Goal: Task Accomplishment & Management: Manage account settings

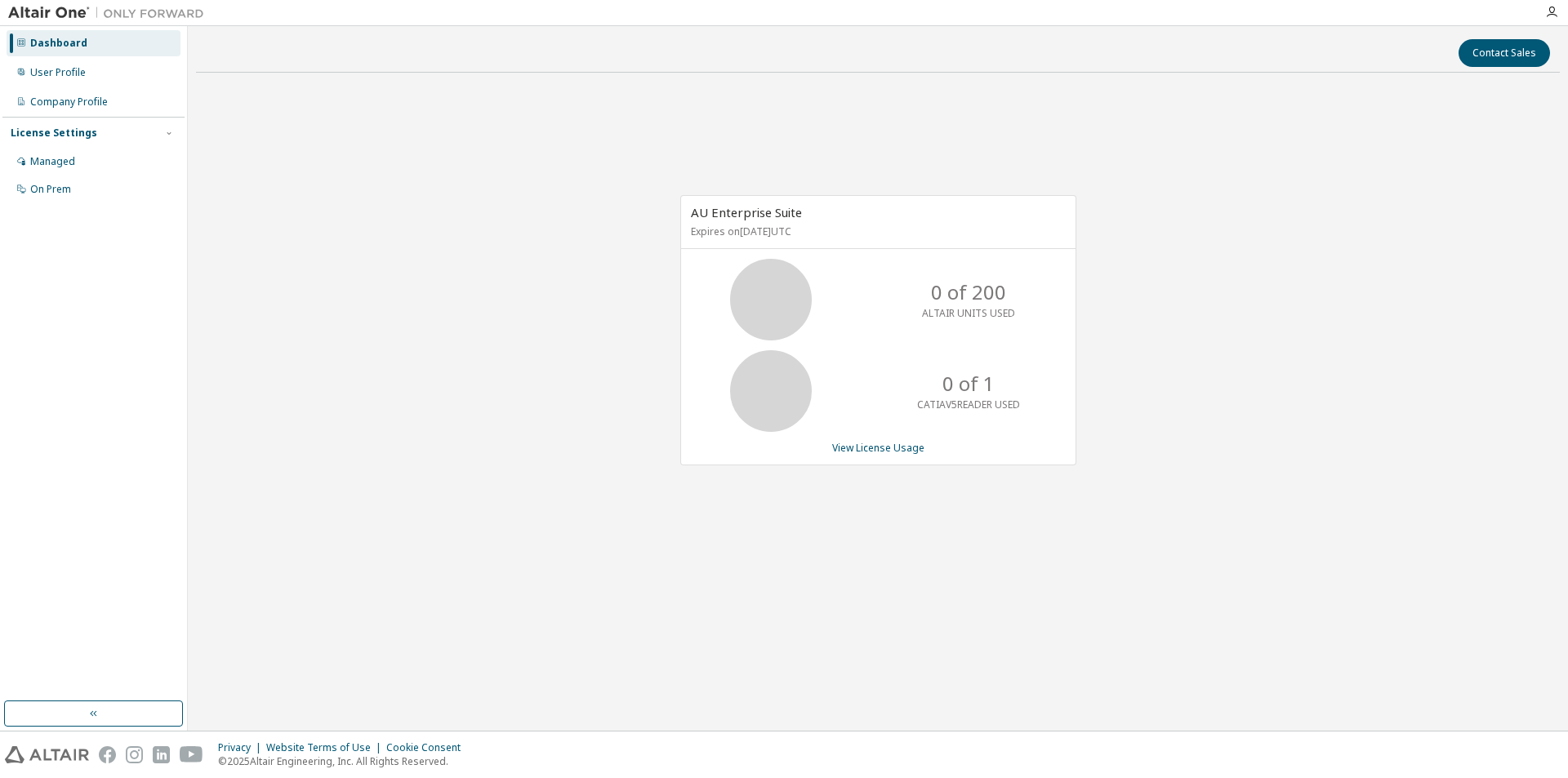
click at [971, 302] on p "0 of 200" at bounding box center [969, 292] width 75 height 28
drag, startPoint x: 922, startPoint y: 414, endPoint x: 992, endPoint y: 402, distance: 71.0
click at [992, 402] on div "0 of 1 CATIAV5READER USED" at bounding box center [968, 391] width 130 height 82
click at [993, 423] on div "0 of 1 CATIAV5READER USED" at bounding box center [968, 391] width 130 height 82
click at [903, 448] on link "View License Usage" at bounding box center [878, 447] width 93 height 14
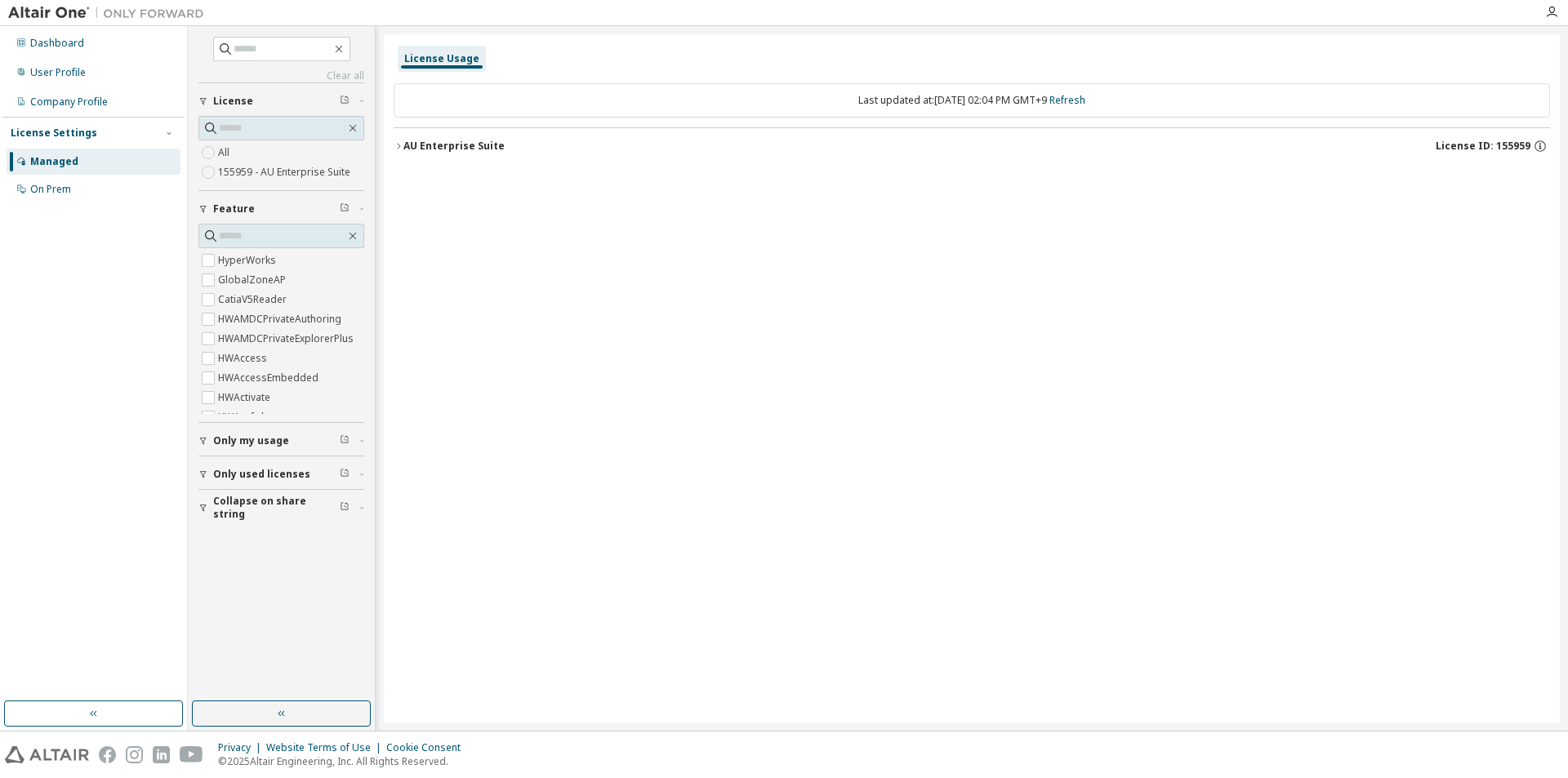
click at [1522, 145] on span "License ID: 155959" at bounding box center [1483, 147] width 95 height 14
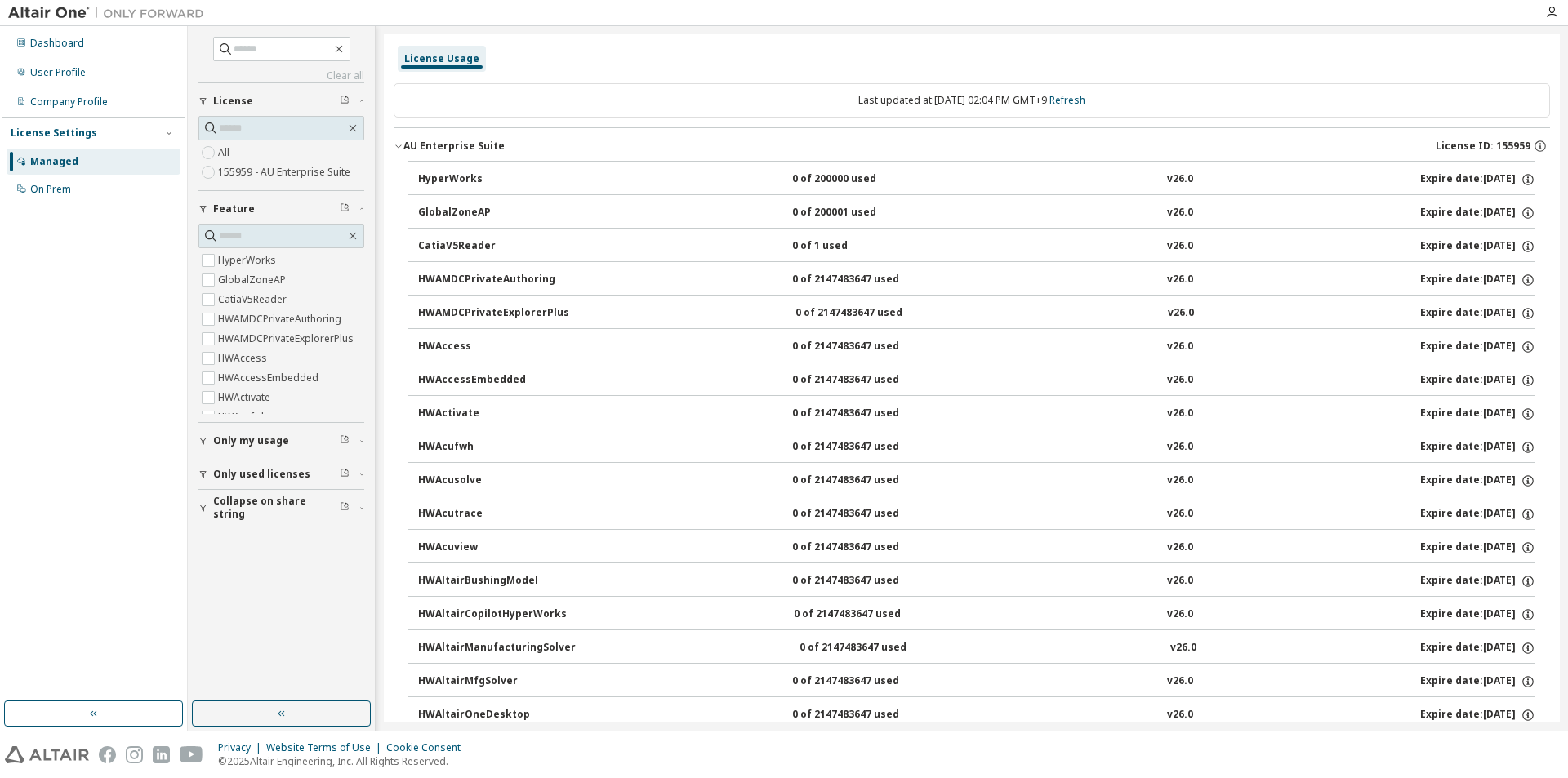
click at [278, 441] on span "Only my usage" at bounding box center [251, 442] width 76 height 14
drag, startPoint x: 1151, startPoint y: 451, endPoint x: 1100, endPoint y: 86, distance: 368.5
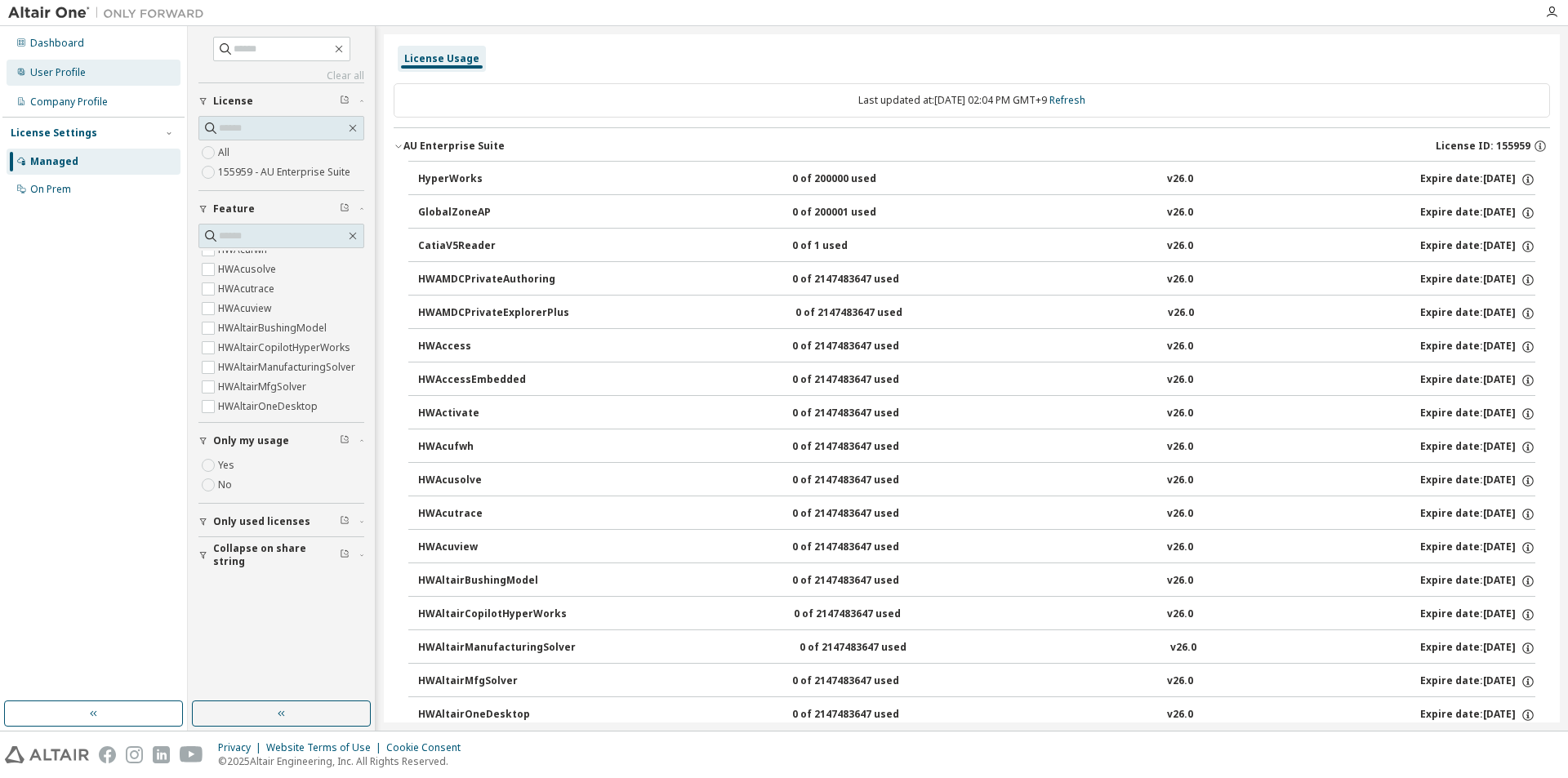
click at [72, 74] on div "User Profile" at bounding box center [57, 72] width 55 height 14
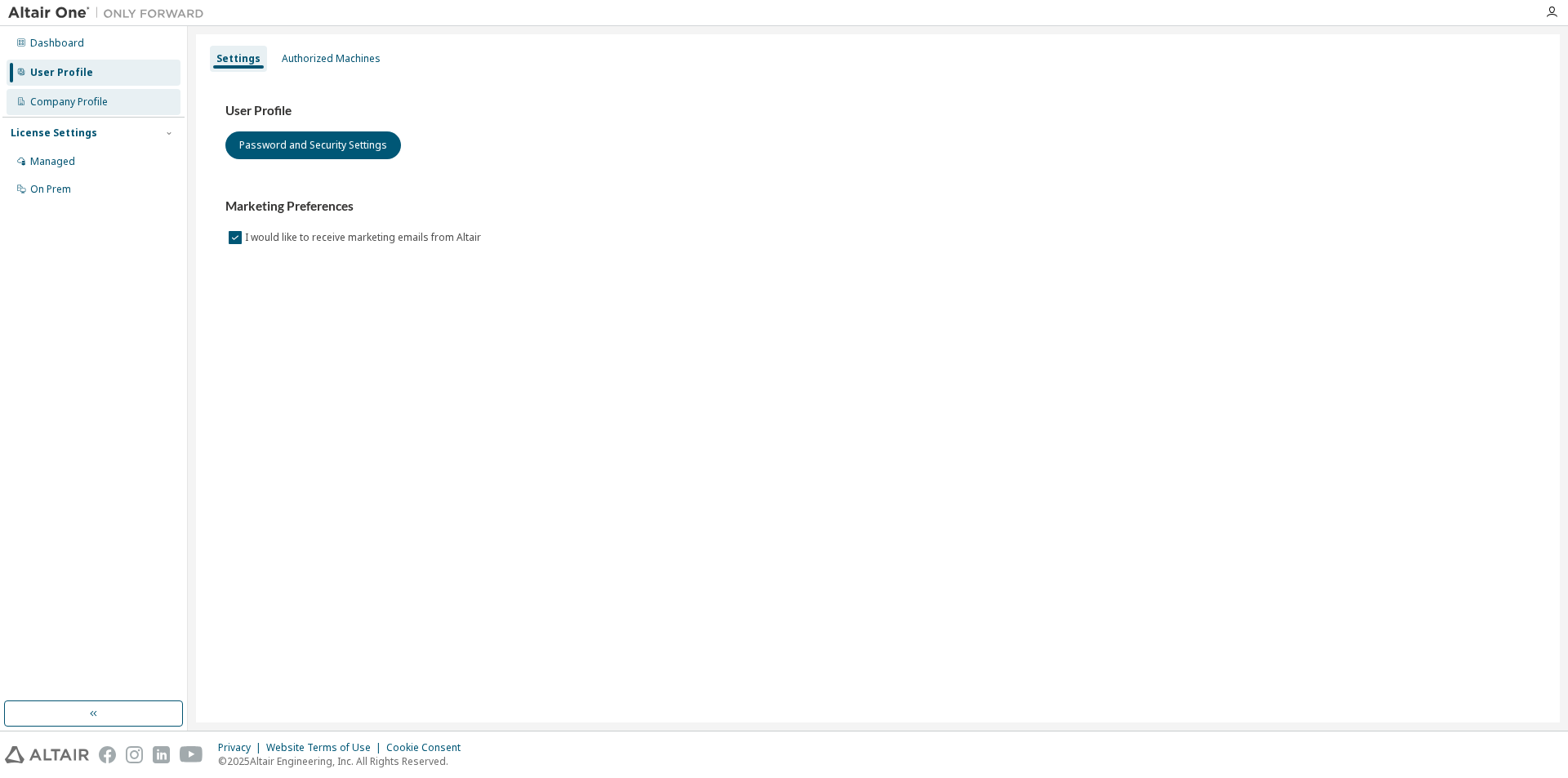
click at [78, 101] on div "Company Profile" at bounding box center [69, 102] width 77 height 14
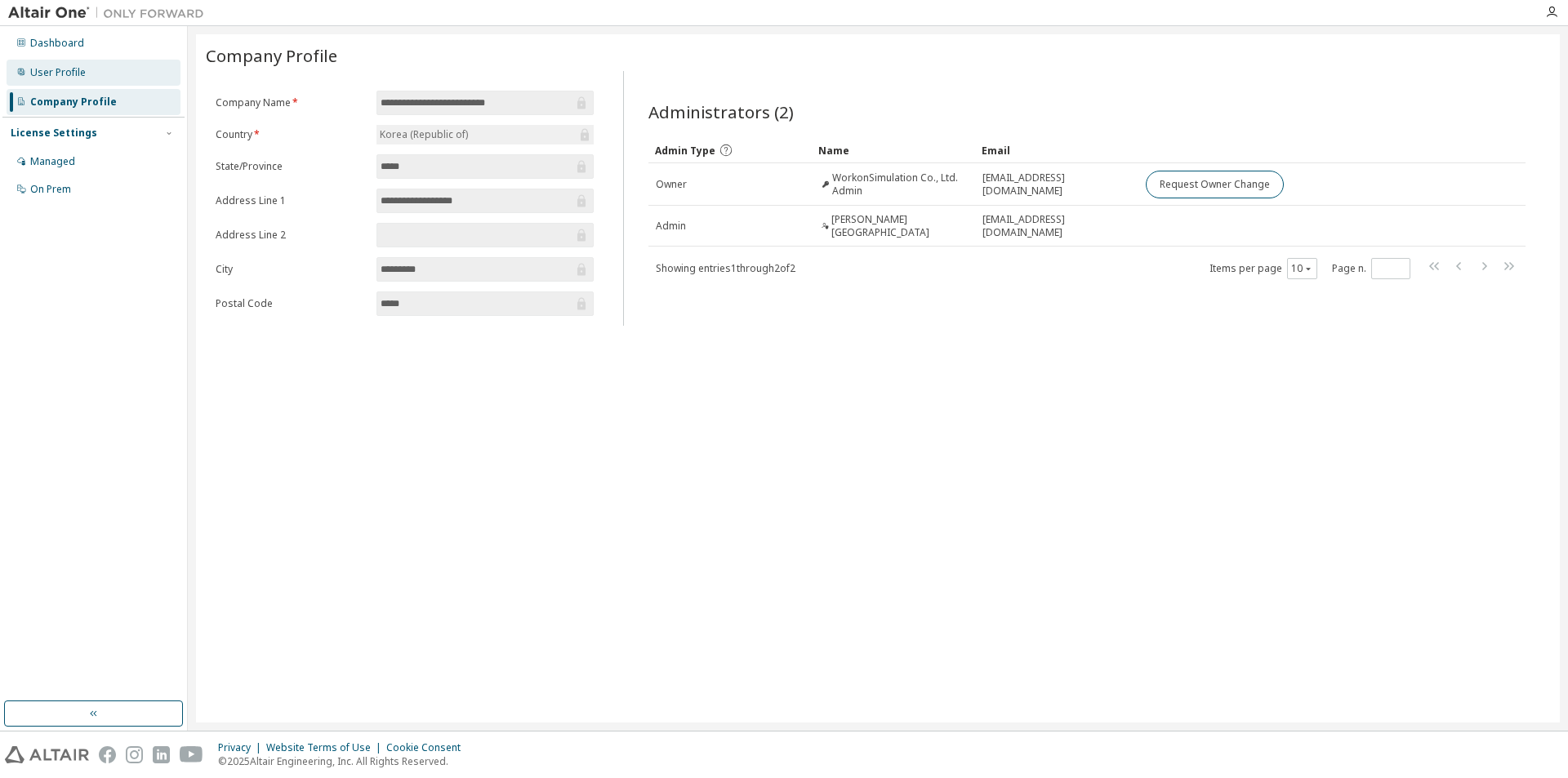
click at [71, 82] on div "User Profile" at bounding box center [94, 72] width 174 height 26
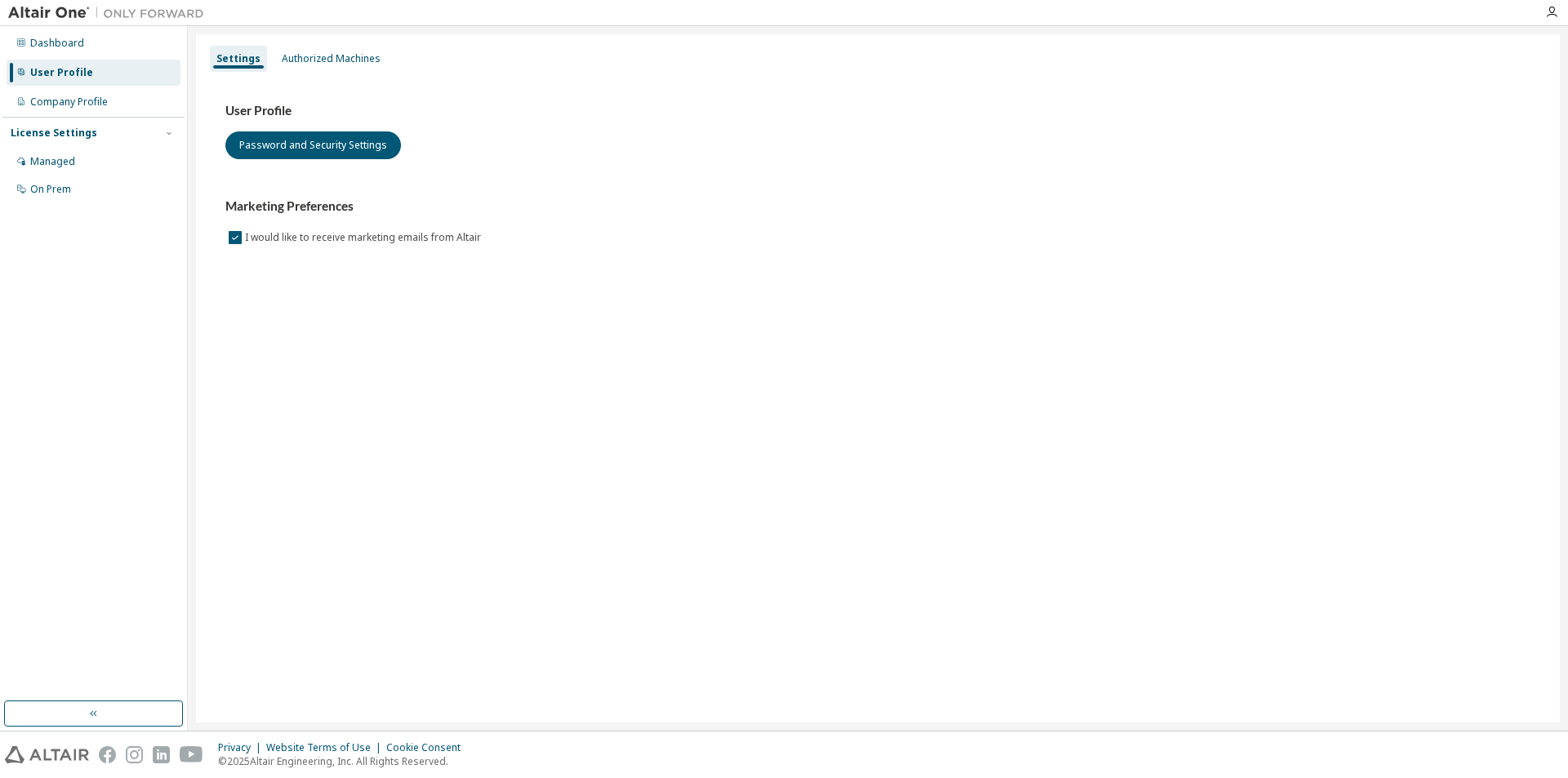
click at [419, 353] on div "Settings Authorized Machines User Profile Password and Security Settings Market…" at bounding box center [877, 378] width 1363 height 688
click at [324, 59] on div "Authorized Machines" at bounding box center [331, 59] width 99 height 14
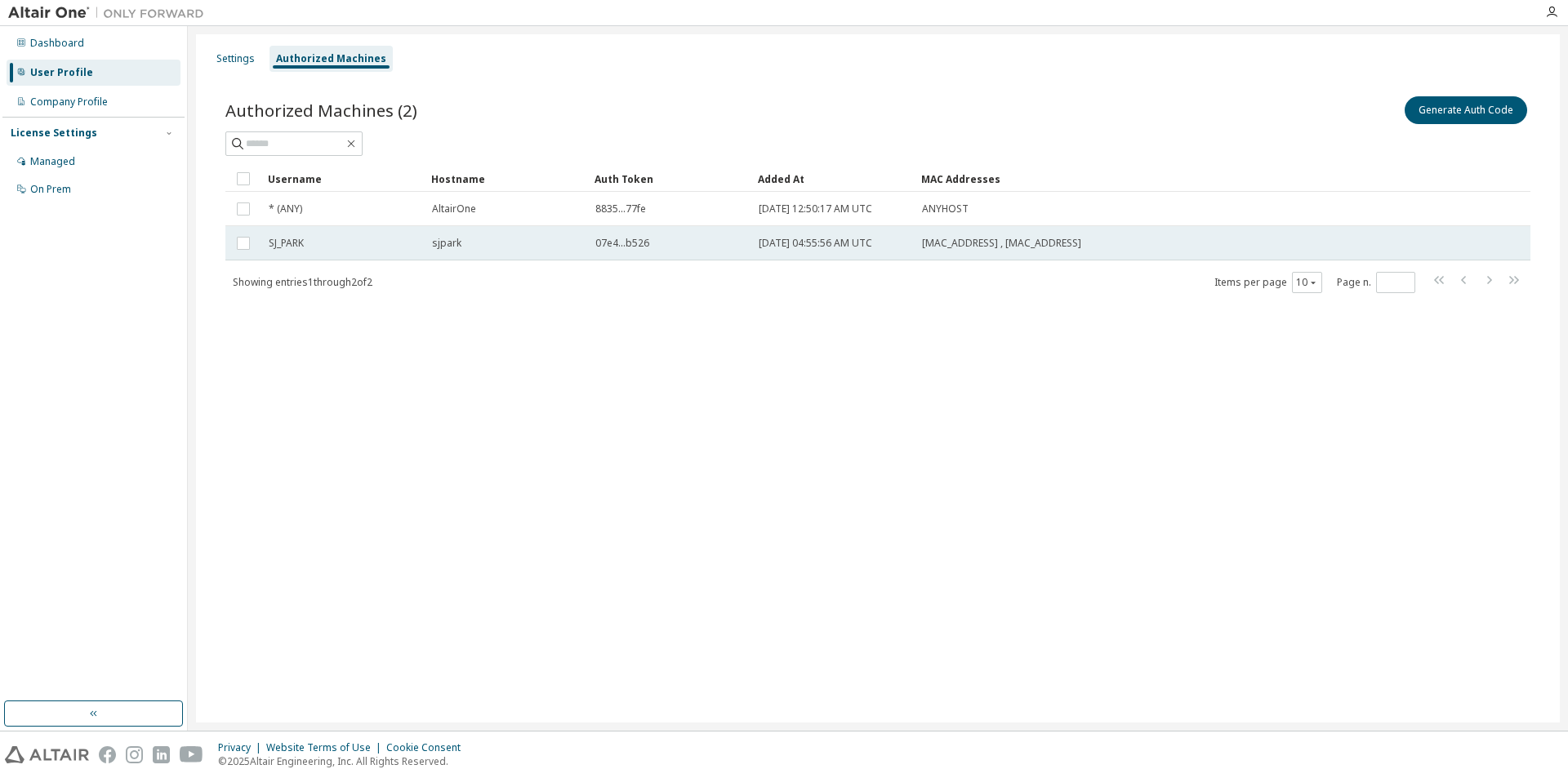
drag, startPoint x: 799, startPoint y: 247, endPoint x: 1080, endPoint y: 257, distance: 281.2
click at [1080, 257] on tr "SJ_PARK sjpark 07e4...b526 2025-10-02 04:55:56 AM UTC 00:E0:4C:23:99:33 , D4:5D…" at bounding box center [877, 243] width 1305 height 34
click at [991, 389] on div "Settings Authorized Machines Authorized Machines (2) Generate Auth Code Delete …" at bounding box center [877, 378] width 1363 height 688
click at [1041, 363] on div "Settings Authorized Machines Authorized Machines (2) Generate Auth Code Delete …" at bounding box center [877, 378] width 1363 height 688
click at [603, 312] on div "Authorized Machines (2) Generate Auth Code Delete Auth Token Clear Load Save Sa…" at bounding box center [877, 205] width 1344 height 263
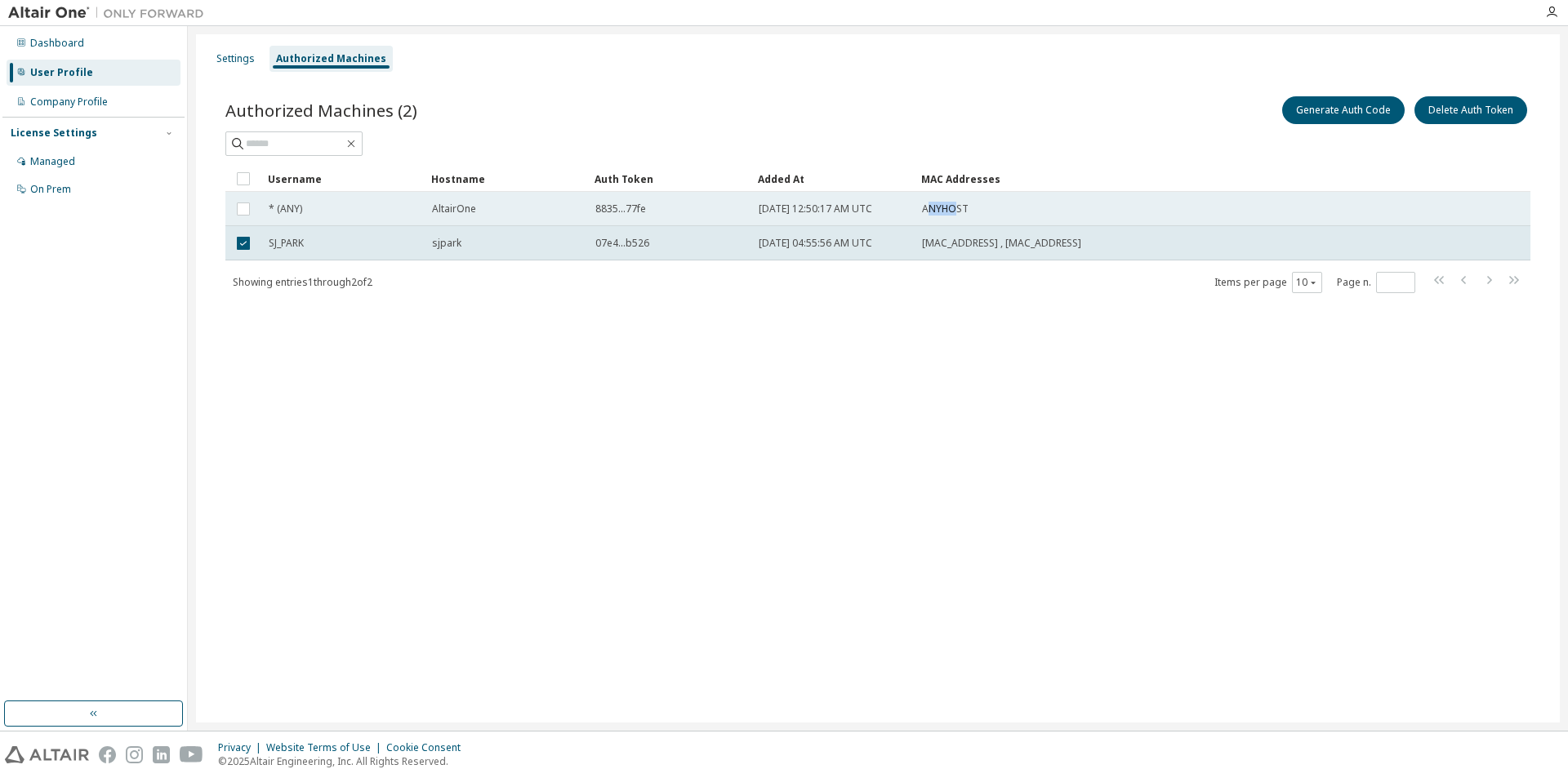
drag, startPoint x: 931, startPoint y: 214, endPoint x: 953, endPoint y: 212, distance: 22.1
click at [953, 212] on span "ANYHOST" at bounding box center [945, 210] width 46 height 14
click at [863, 234] on td "2025-10-02 04:55:56 AM UTC" at bounding box center [833, 243] width 163 height 34
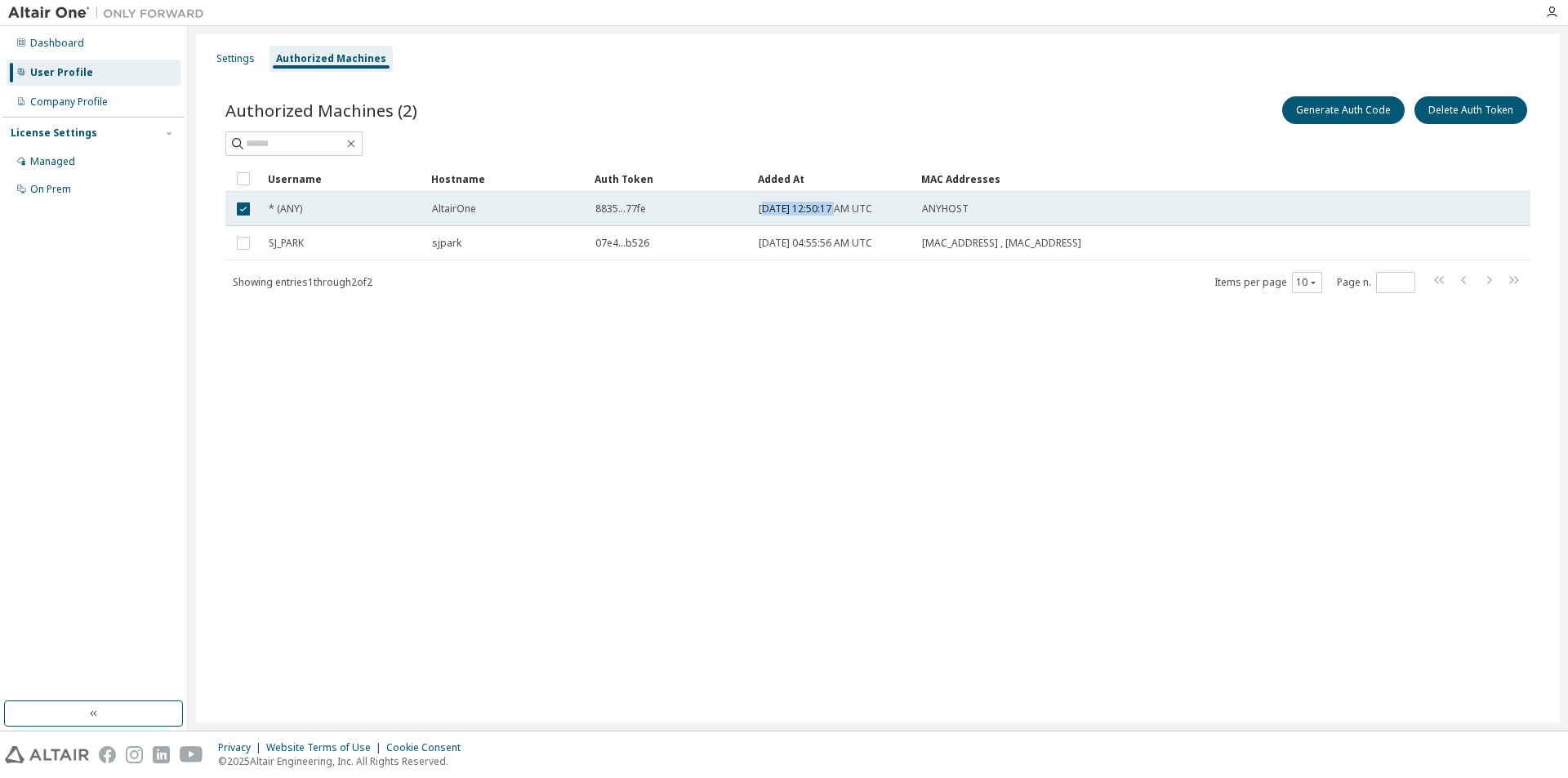
drag, startPoint x: 836, startPoint y: 216, endPoint x: 767, endPoint y: 219, distance: 69.1
click at [767, 219] on td "2025-03-17 12:50:17 AM UTC" at bounding box center [833, 209] width 163 height 34
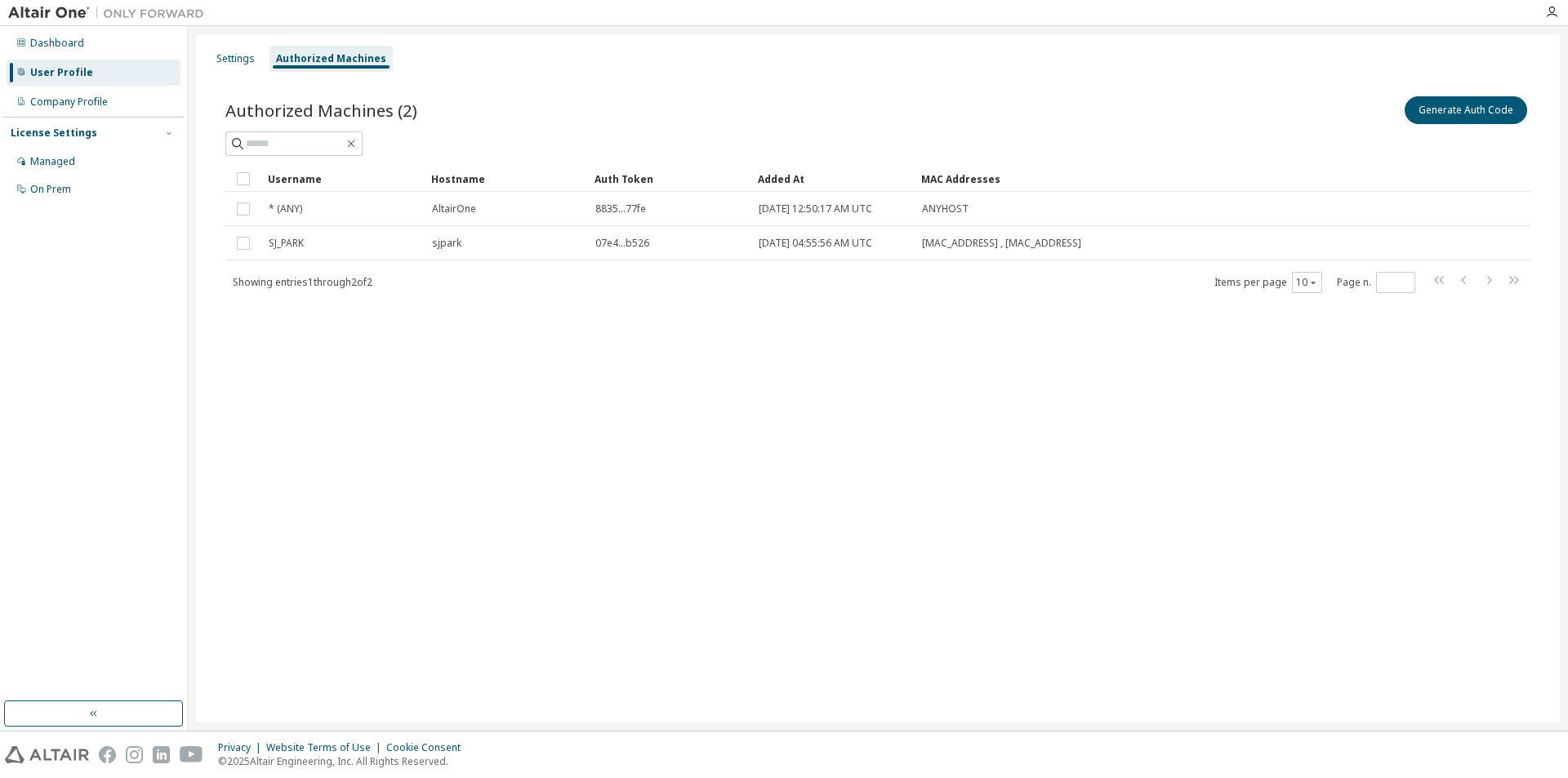
click at [743, 261] on div "Username Hostname Auth Token Added At MAC Addresses * (ANY) AltairOne 8835...77…" at bounding box center [877, 230] width 1305 height 129
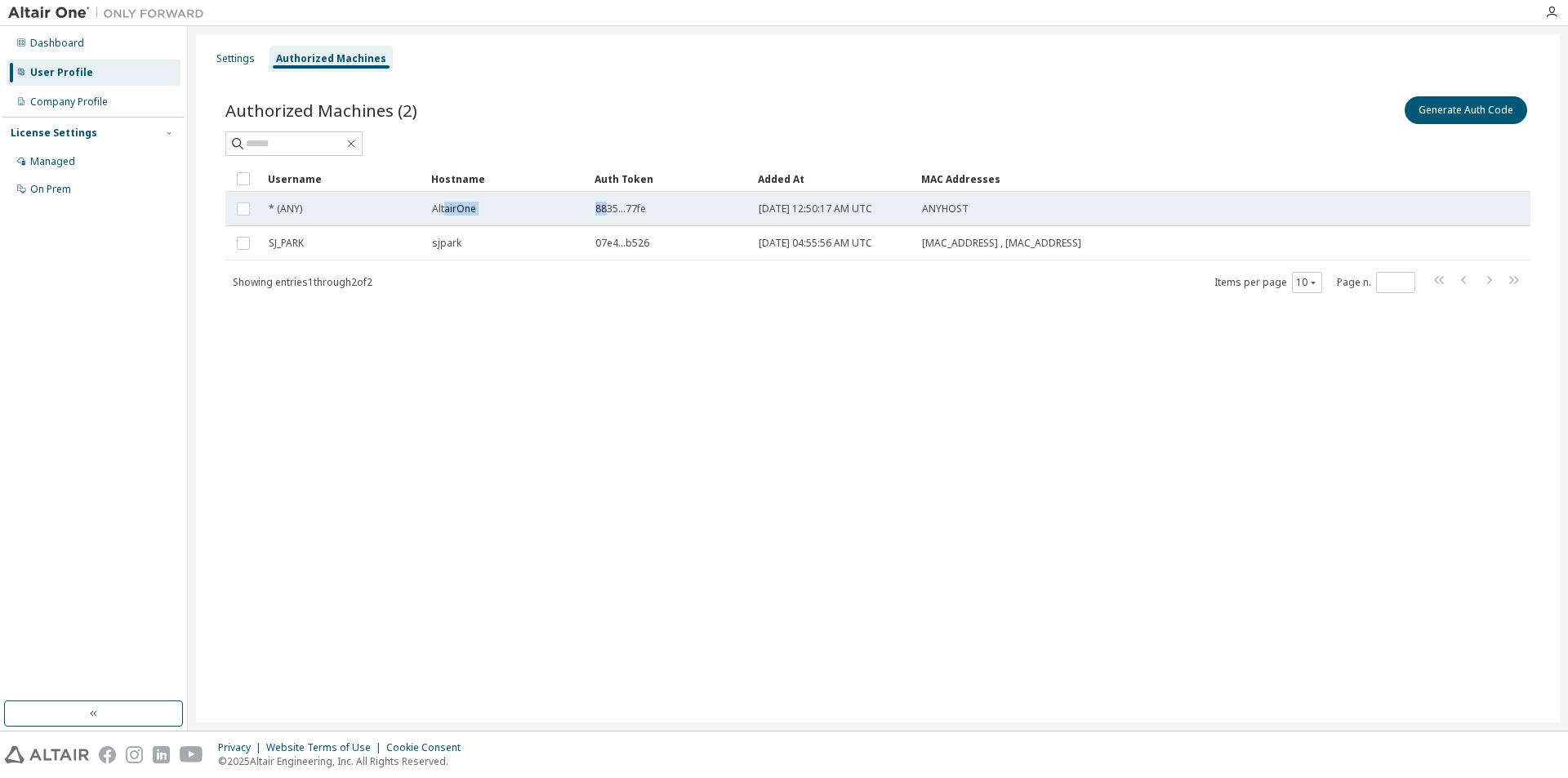
drag, startPoint x: 445, startPoint y: 209, endPoint x: 610, endPoint y: 211, distance: 165.0
click at [610, 211] on tr "* (ANY) AltairOne 8835...77fe 2025-03-17 12:50:17 AM UTC ANYHOST" at bounding box center [877, 209] width 1305 height 34
click at [649, 216] on td "8835...77fe" at bounding box center [670, 209] width 163 height 34
click at [604, 215] on span "8835...77fe" at bounding box center [620, 210] width 50 height 14
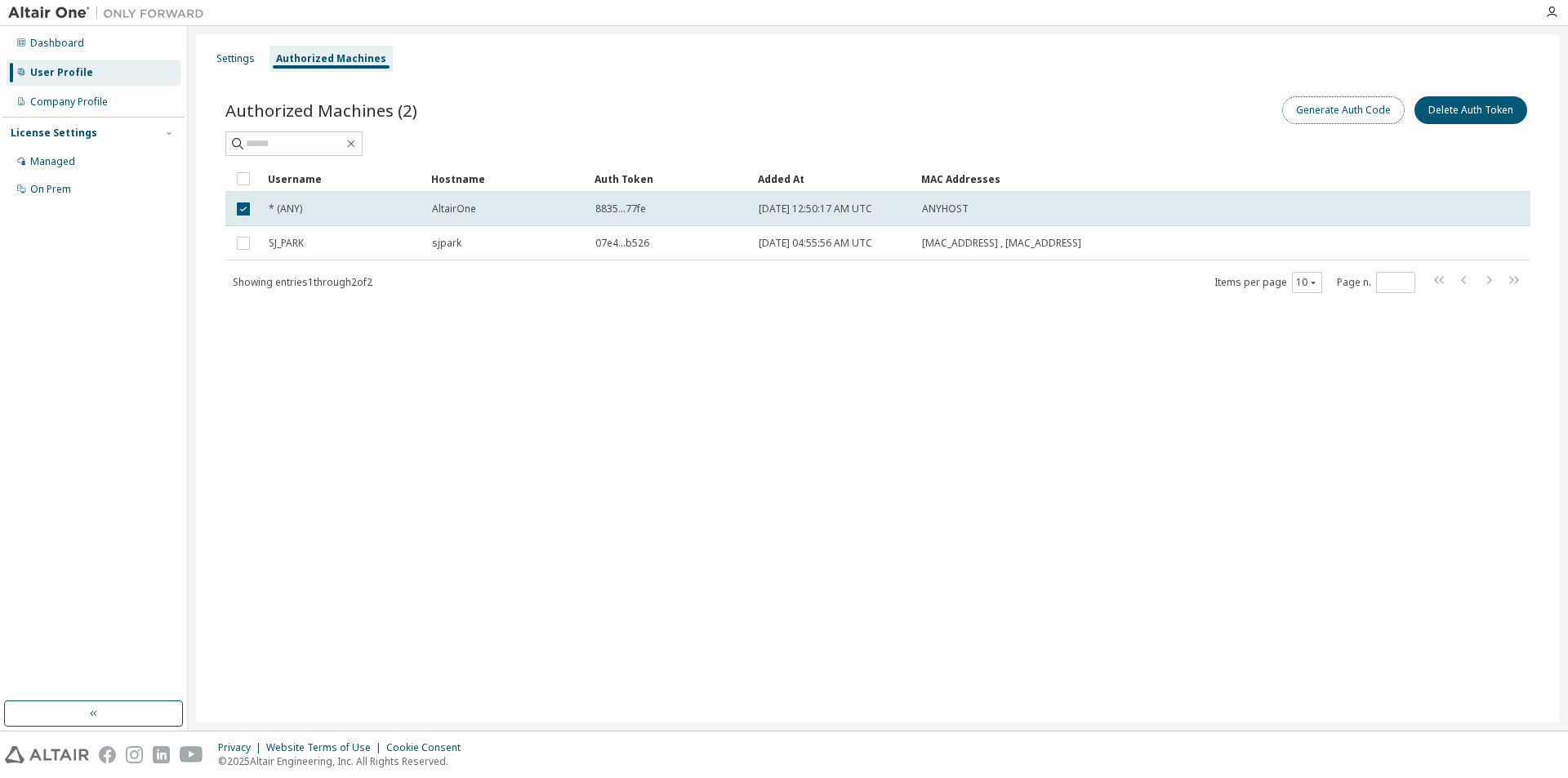
click at [1334, 113] on button "Generate Auth Code" at bounding box center [1343, 110] width 123 height 28
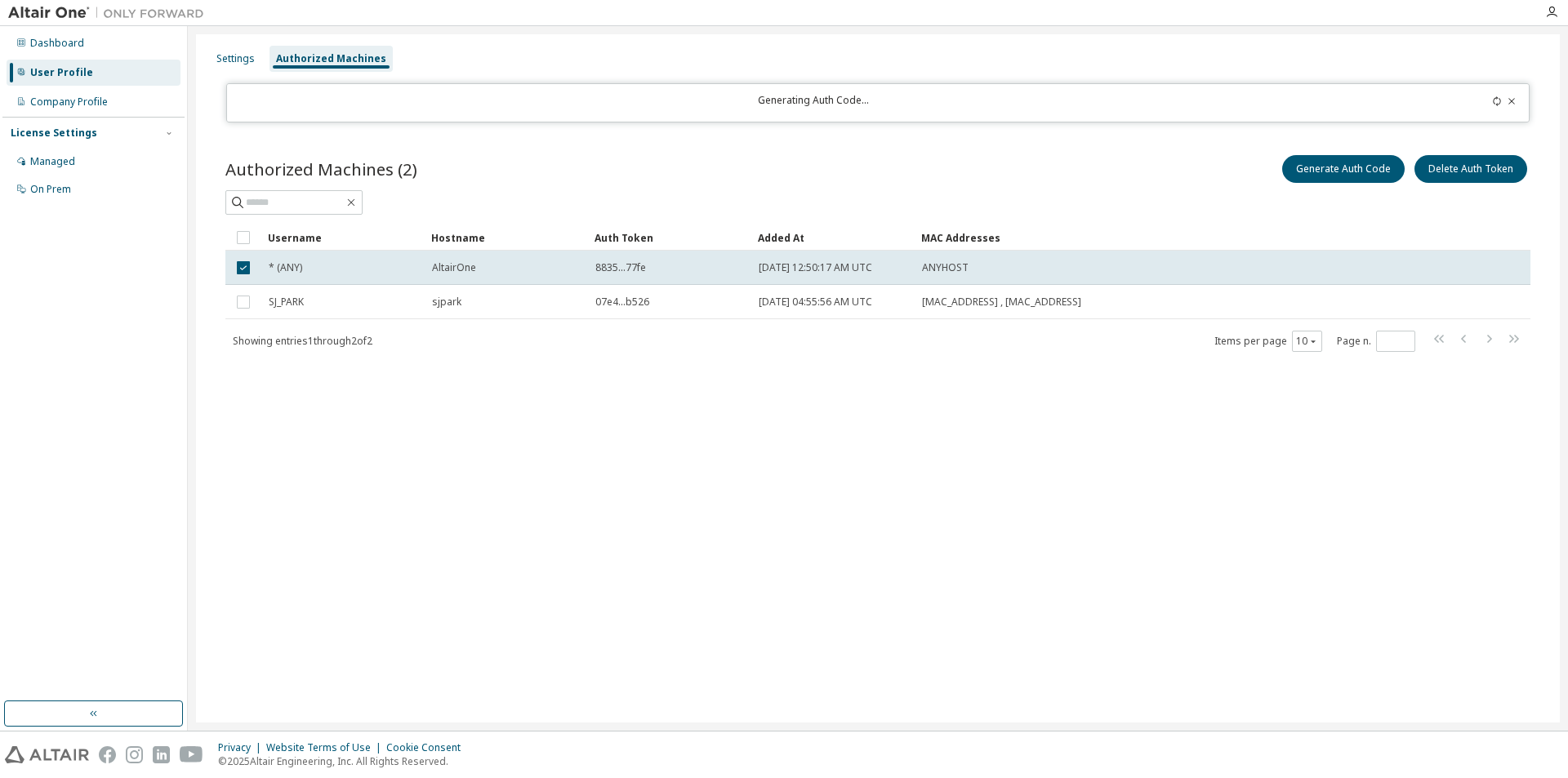
click at [950, 483] on div "Settings Authorized Machines Generating Auth Code... Authorized Machines (2) Ge…" at bounding box center [877, 378] width 1363 height 688
click at [1042, 396] on div "Settings Authorized Machines Generating Auth Code... Authorized Machines (2) Ge…" at bounding box center [877, 378] width 1363 height 688
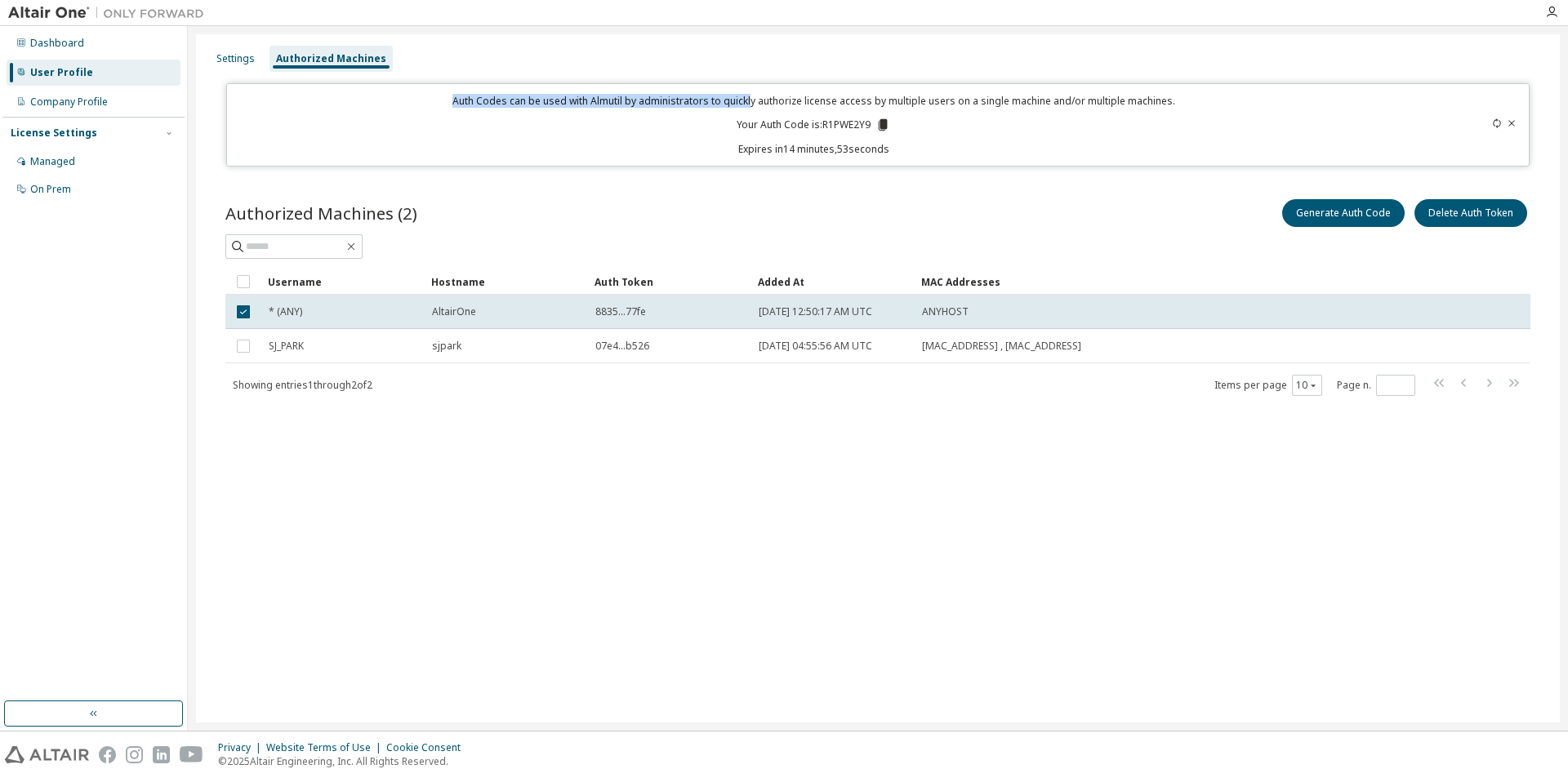
drag, startPoint x: 460, startPoint y: 101, endPoint x: 751, endPoint y: 107, distance: 291.1
click at [751, 107] on p "Auth Codes can be used with Almutil by administrators to quickly authorize lice…" at bounding box center [813, 101] width 1155 height 14
click at [1341, 209] on button "Generate Auth Code" at bounding box center [1343, 213] width 123 height 28
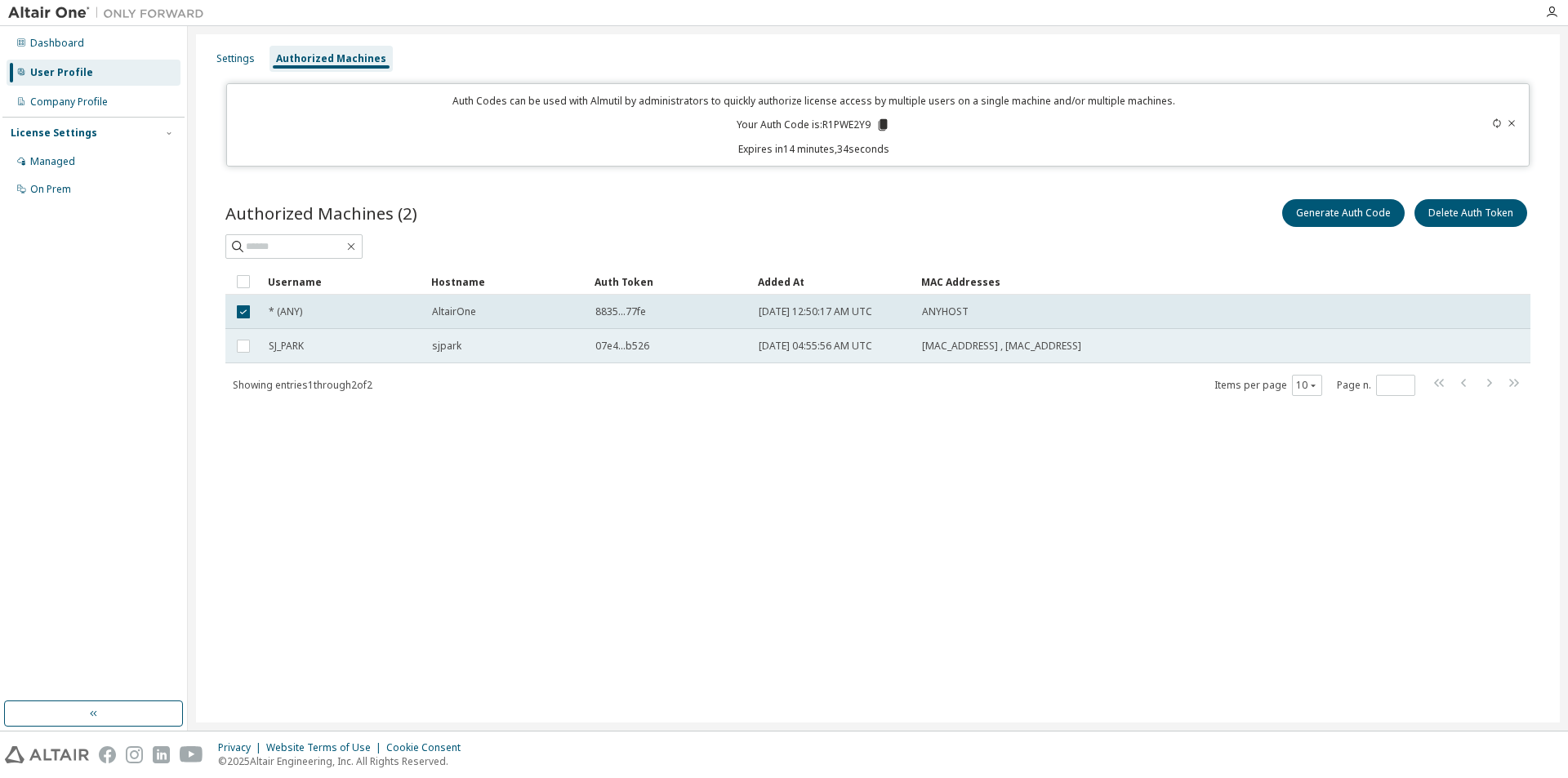
click at [861, 352] on span "2025-10-02 04:55:56 AM UTC" at bounding box center [814, 347] width 113 height 14
click at [857, 319] on span "2025-03-17 12:50:17 AM UTC" at bounding box center [814, 312] width 113 height 14
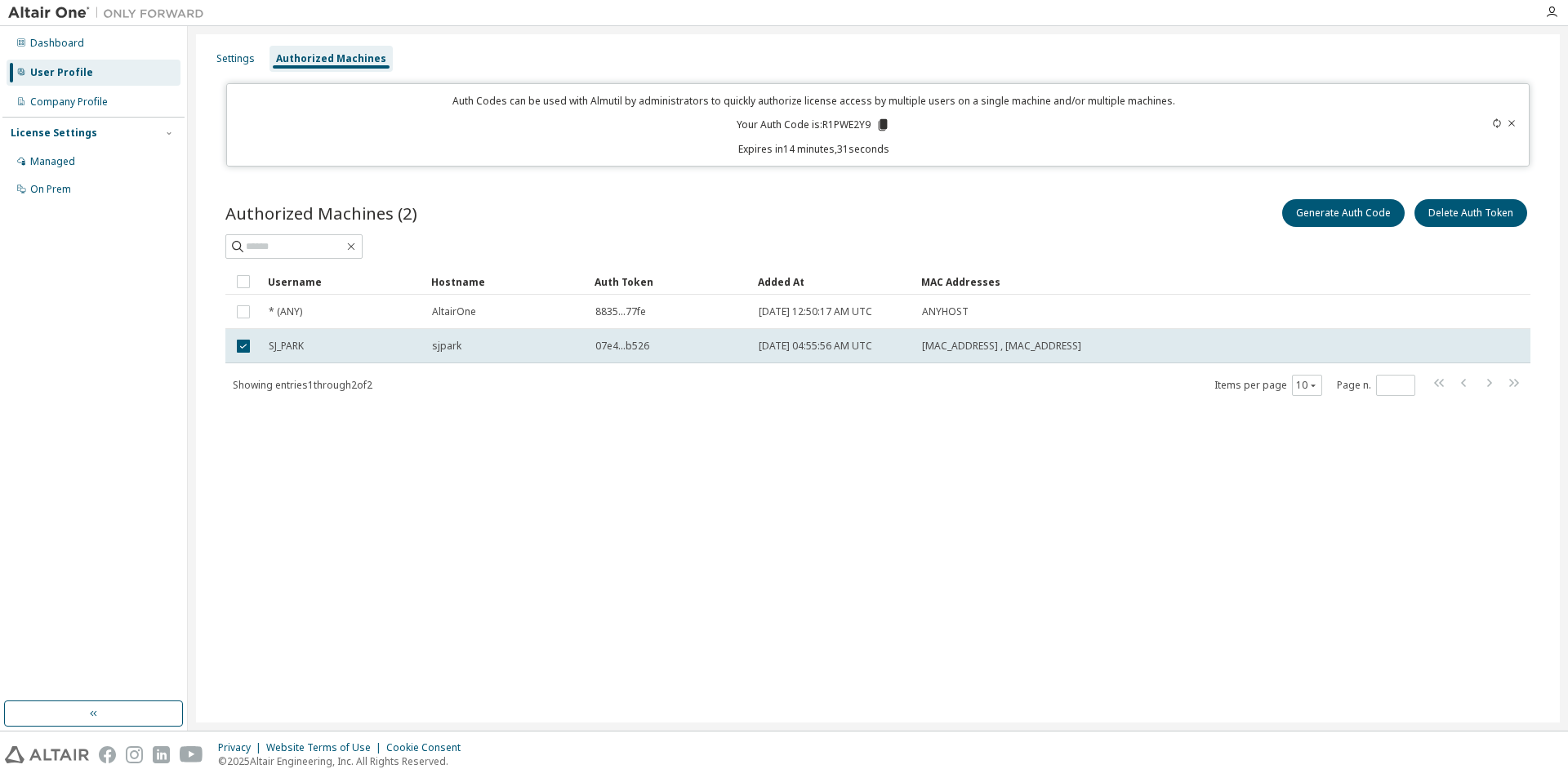
drag, startPoint x: 596, startPoint y: 422, endPoint x: 161, endPoint y: 292, distance: 454.0
click at [595, 422] on div "Authorized Machines (2) Generate Auth Code Delete Auth Token Clear Load Save Sa…" at bounding box center [877, 308] width 1344 height 263
click at [622, 604] on div "Settings Authorized Machines Auth Codes can be used with Almutil by administrat…" at bounding box center [877, 378] width 1363 height 688
click at [414, 579] on div "Settings Authorized Machines Auth Codes can be used with Almutil by administrat…" at bounding box center [877, 378] width 1363 height 688
click at [874, 130] on p "Your Auth Code is: R1PWE2Y9" at bounding box center [813, 125] width 154 height 14
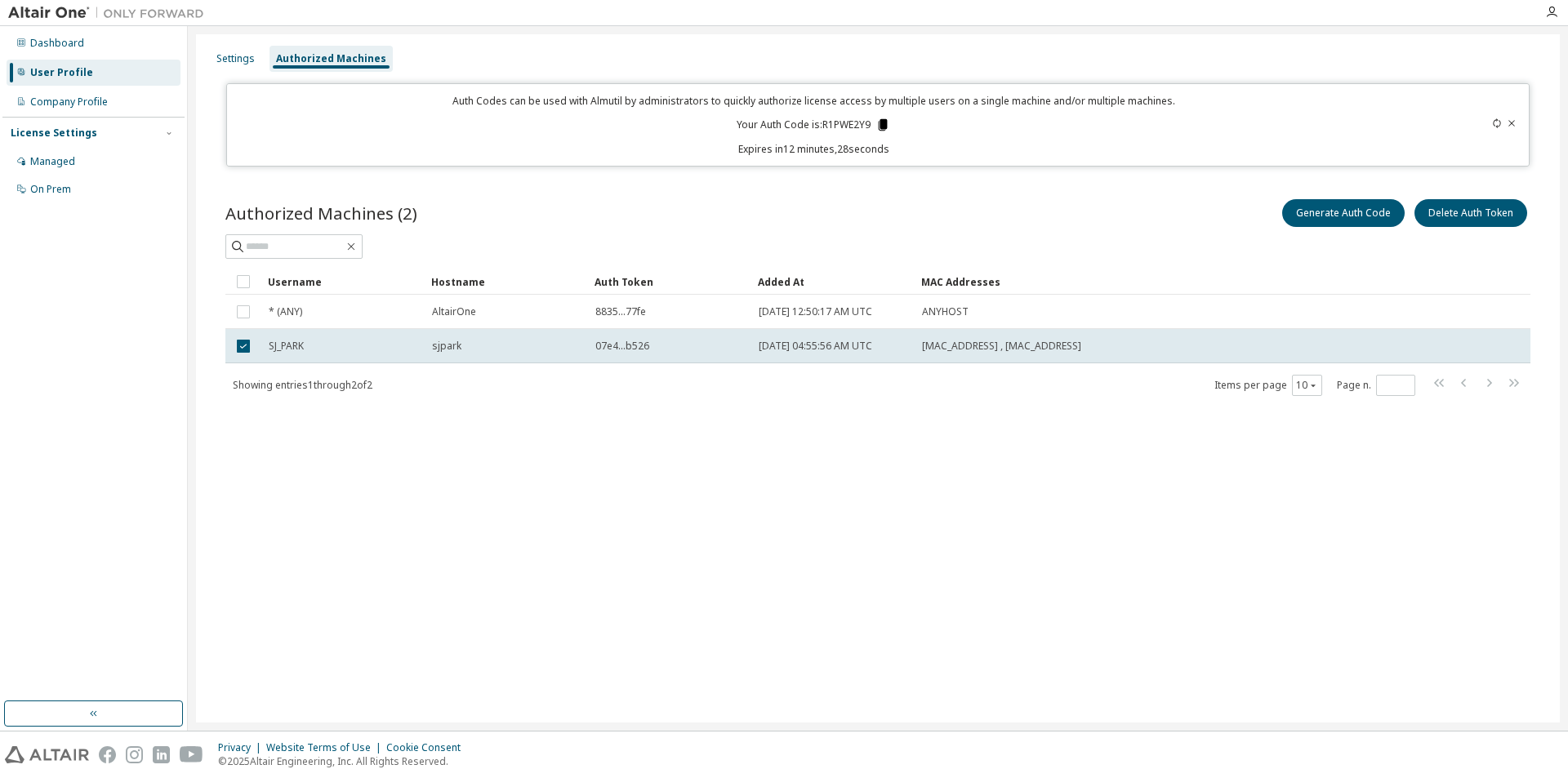
click at [886, 127] on icon at bounding box center [882, 125] width 9 height 12
click at [885, 203] on div "Generate Auth Code Delete Auth Token" at bounding box center [1204, 213] width 652 height 34
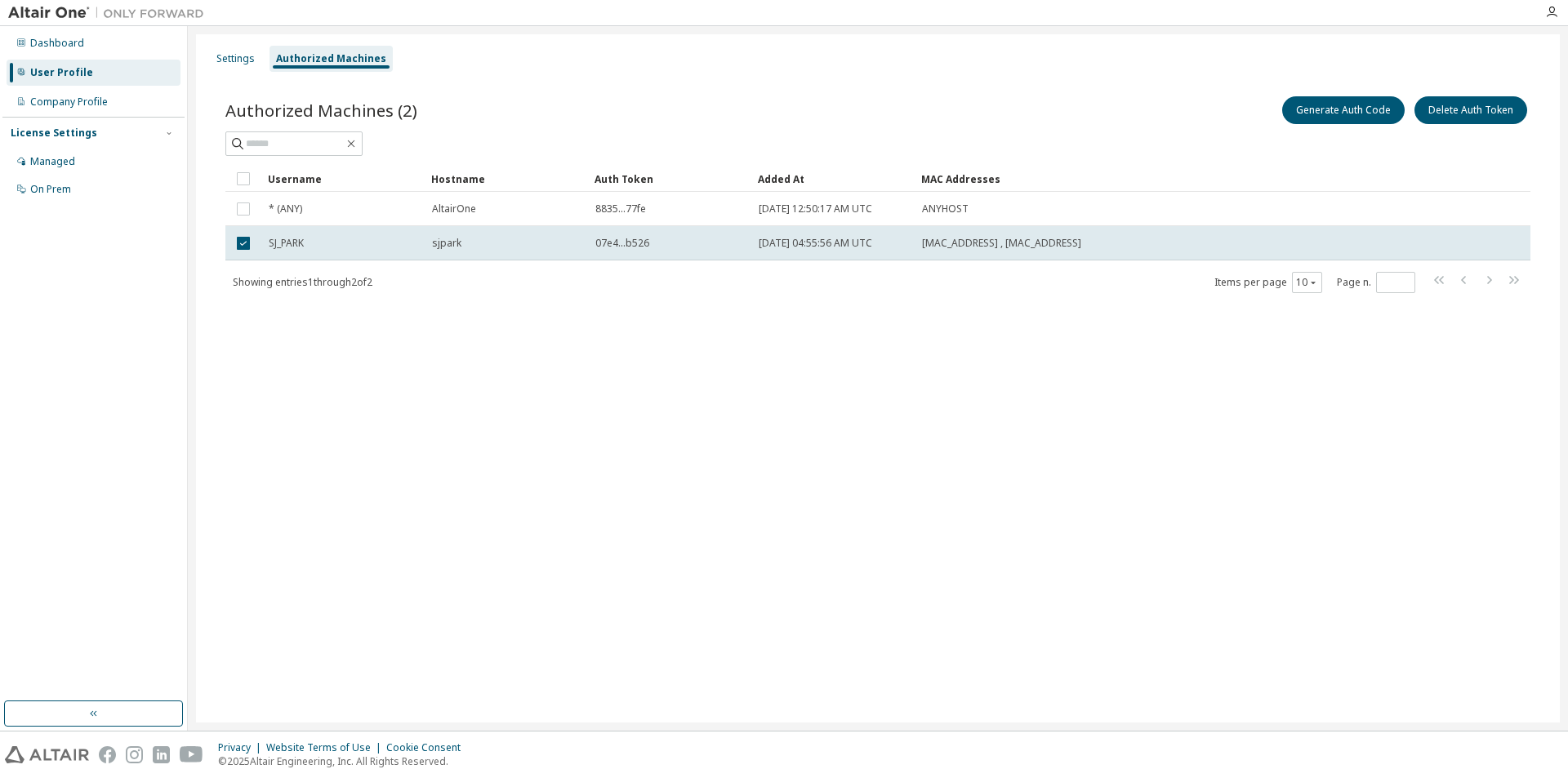
drag, startPoint x: 560, startPoint y: 551, endPoint x: 550, endPoint y: 557, distance: 11.7
click at [560, 551] on div "Settings Authorized Machines Authorized Machines (2) Generate Auth Code Delete …" at bounding box center [877, 378] width 1363 height 688
click at [995, 373] on div "Settings Authorized Machines Authorized Machines (2) Generate Auth Code Delete …" at bounding box center [877, 378] width 1363 height 688
click at [524, 473] on div "Settings Authorized Machines Authorized Machines (2) Generate Auth Code Delete …" at bounding box center [877, 378] width 1363 height 688
click at [953, 358] on div "Settings Authorized Machines Authorized Machines (2) Generate Auth Code Delete …" at bounding box center [877, 378] width 1363 height 688
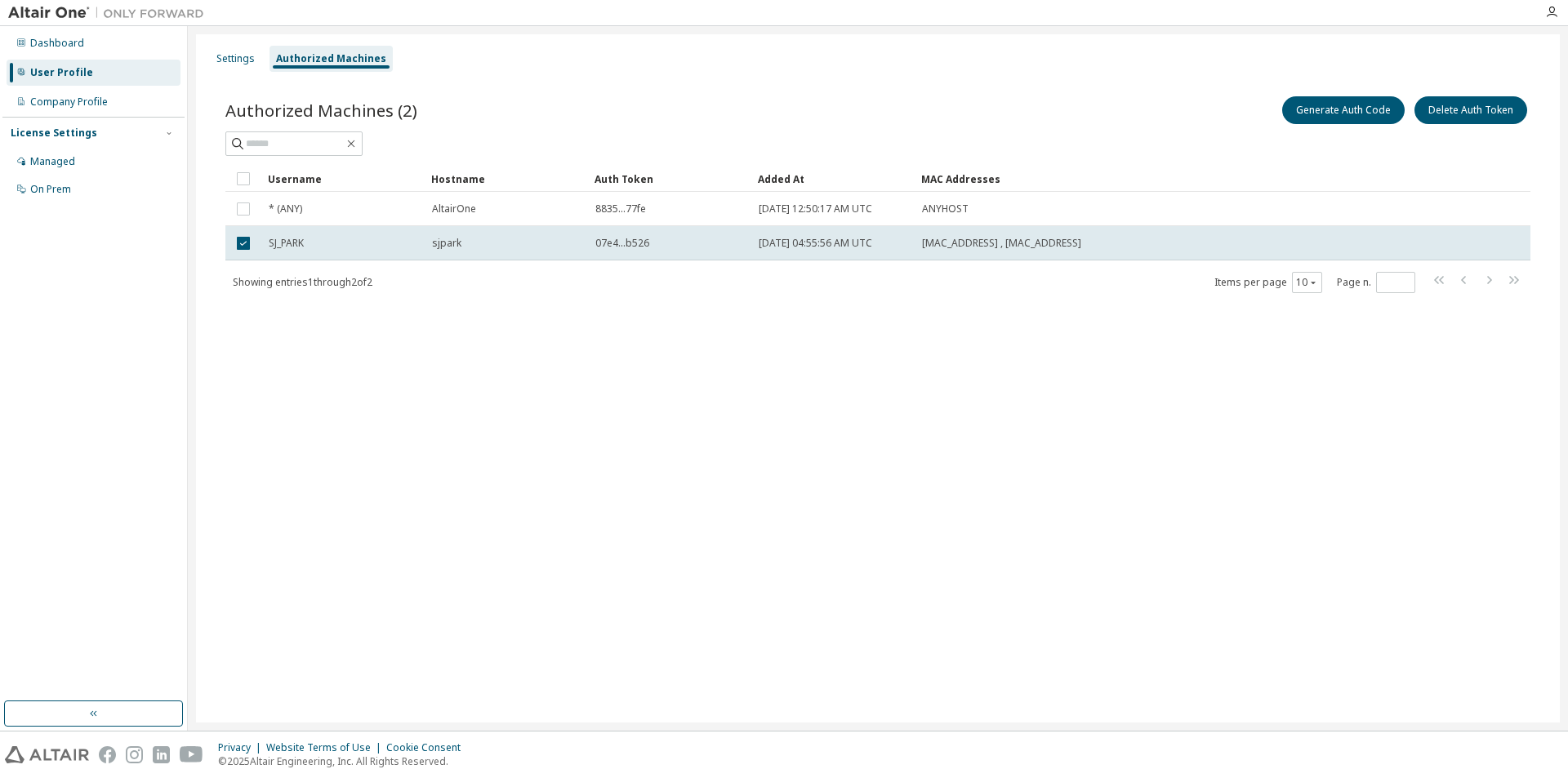
click at [784, 479] on div "Settings Authorized Machines Authorized Machines (2) Generate Auth Code Delete …" at bounding box center [877, 378] width 1363 height 688
click at [1058, 360] on div "Settings Authorized Machines Authorized Machines (2) Generate Auth Code Delete …" at bounding box center [877, 378] width 1363 height 688
click at [1369, 108] on button "Generate Auth Code" at bounding box center [1343, 110] width 123 height 28
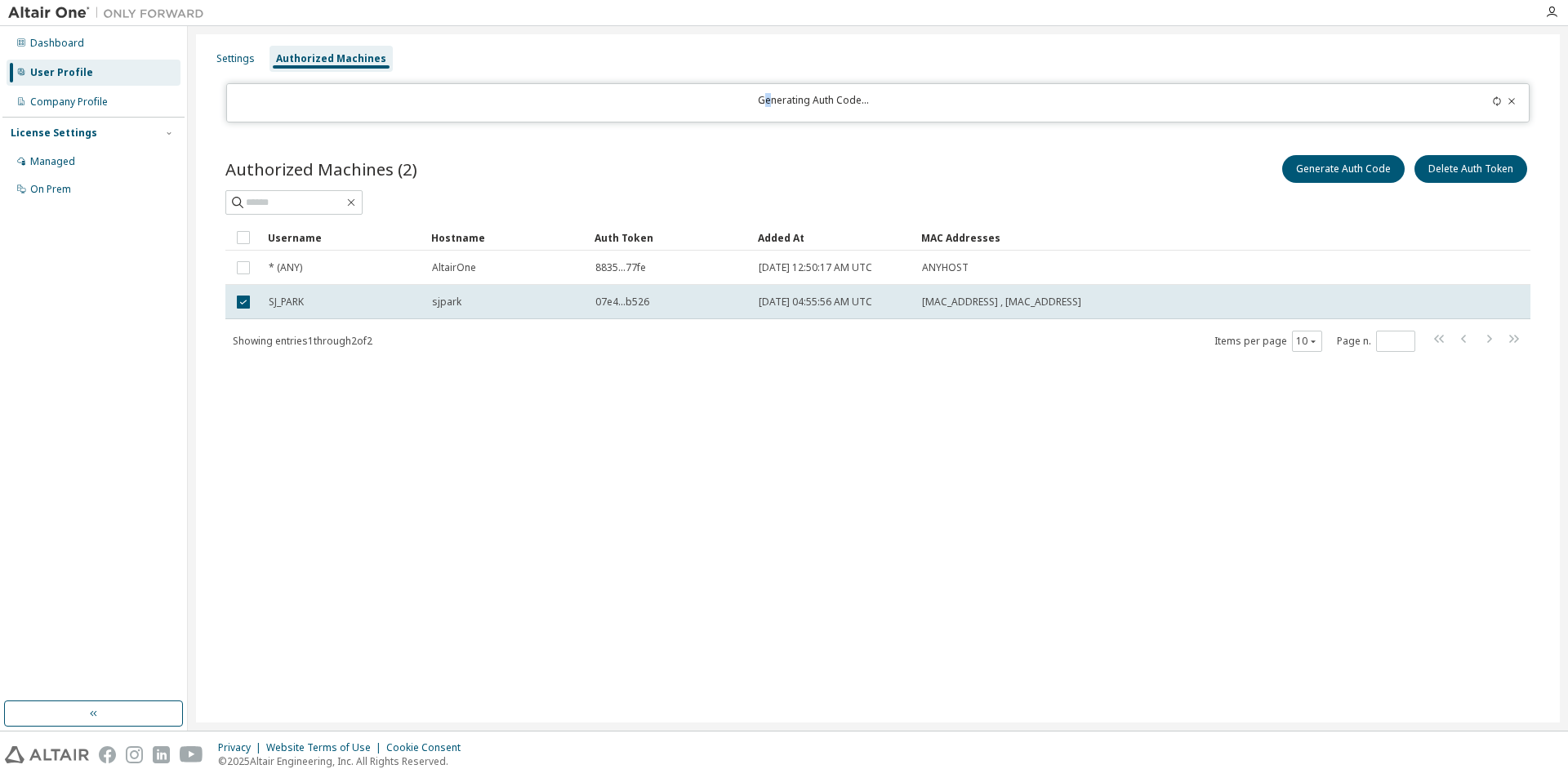
click at [773, 103] on div "Generating Auth Code..." at bounding box center [813, 102] width 1155 height 18
click at [781, 100] on div "Generating Auth Code..." at bounding box center [813, 102] width 1155 height 18
click at [1499, 101] on icon at bounding box center [1497, 101] width 10 height 10
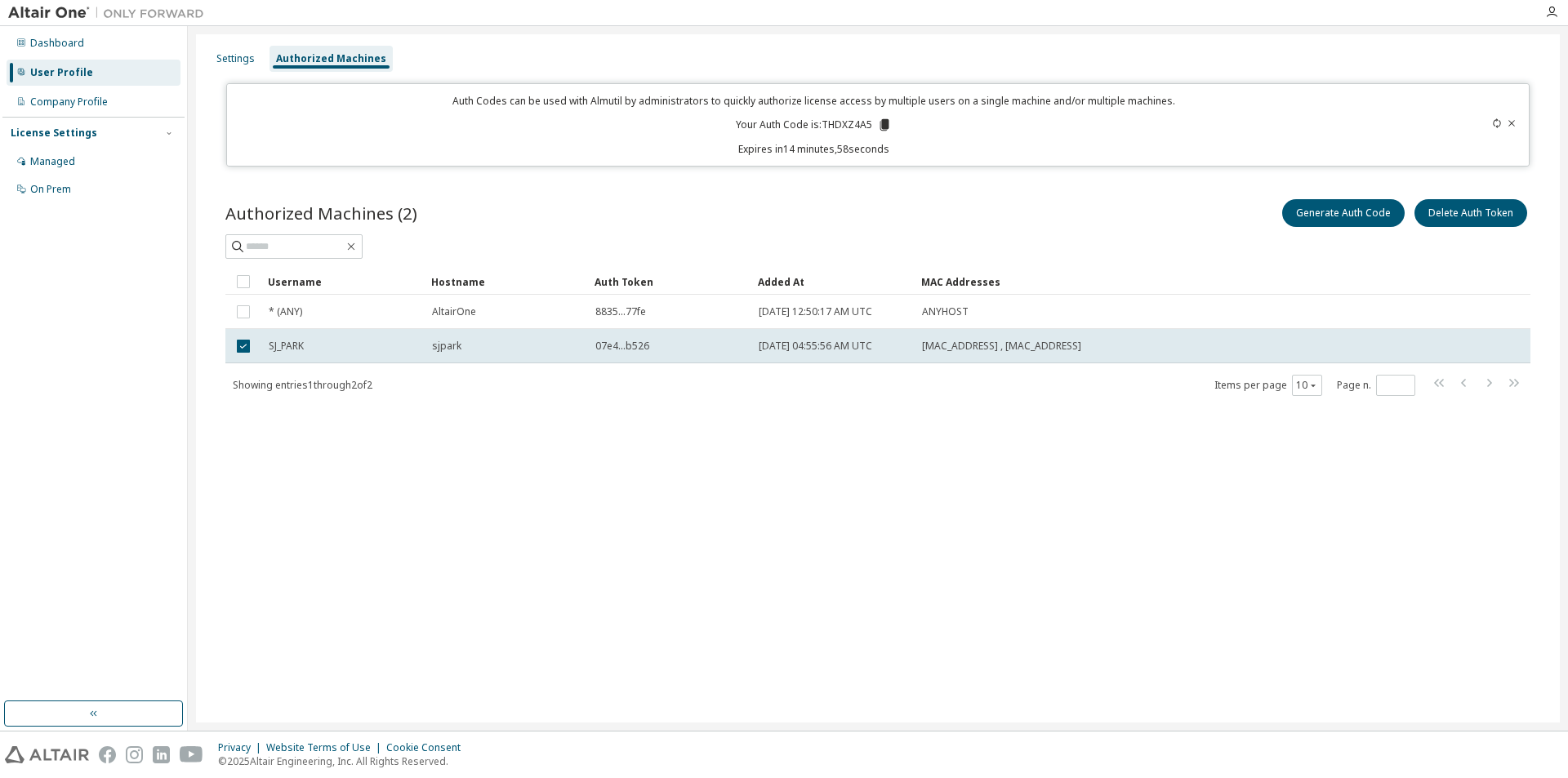
click at [841, 130] on p "Your Auth Code is: THDXZ4A5" at bounding box center [813, 125] width 156 height 14
copy p "THDXZ4A5"
